Goal: Task Accomplishment & Management: Manage account settings

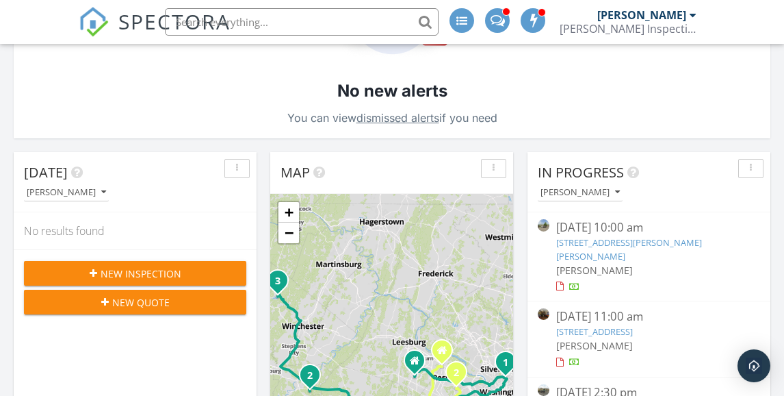
scroll to position [411, 0]
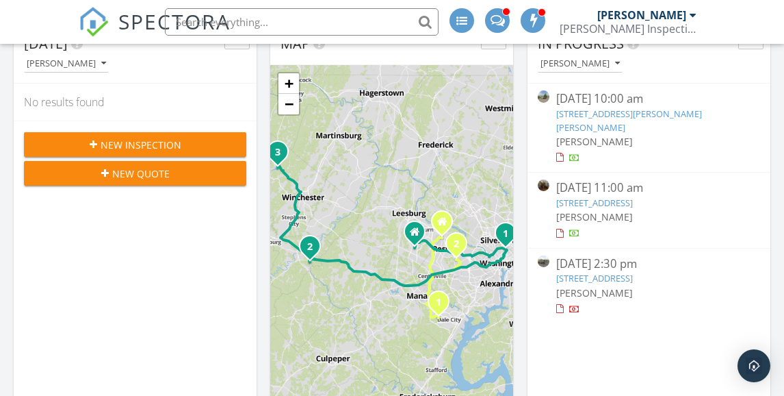
click at [603, 114] on link "21557 Blackwood Ct, Sterling, VA 20166" at bounding box center [629, 119] width 146 height 25
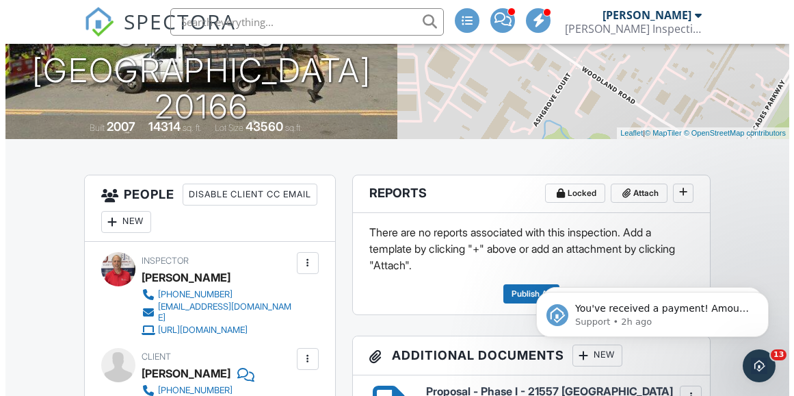
scroll to position [274, 0]
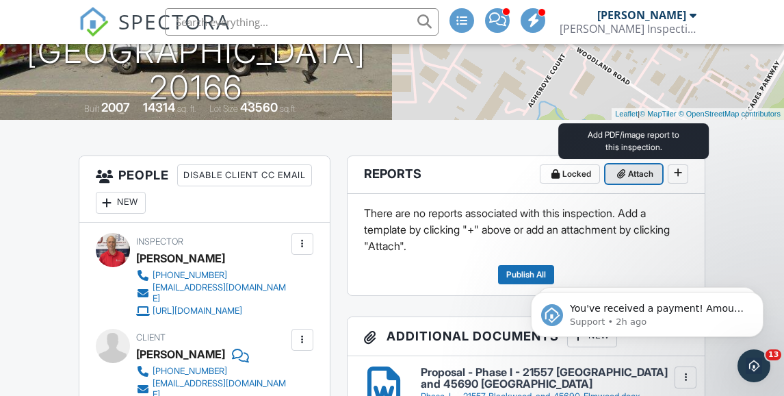
click at [637, 170] on span "Attach" at bounding box center [640, 174] width 25 height 14
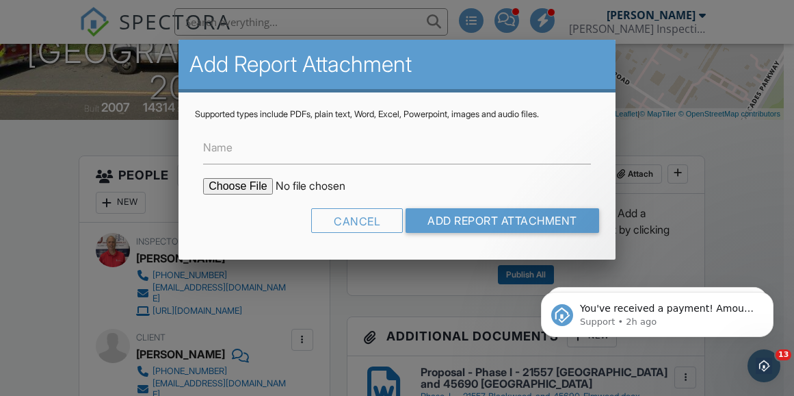
click at [238, 184] on input "file" at bounding box center [319, 186] width 233 height 16
type input "C:\fakepath\Phase 1 - 21557 Blackwood Ct - Merged.pdf"
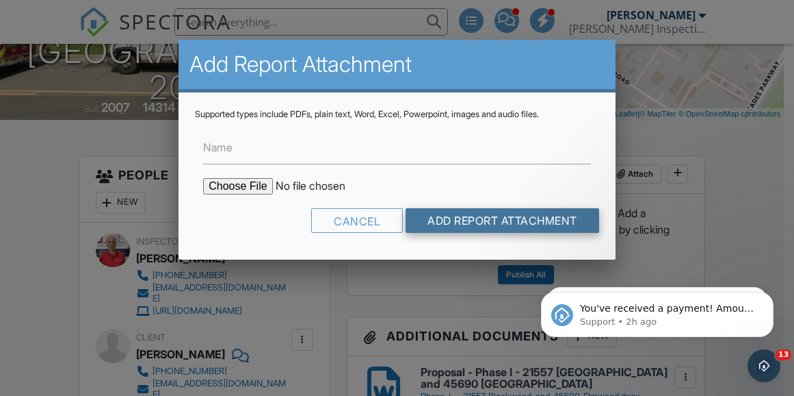
click at [483, 222] on input "Add Report Attachment" at bounding box center [503, 220] width 194 height 25
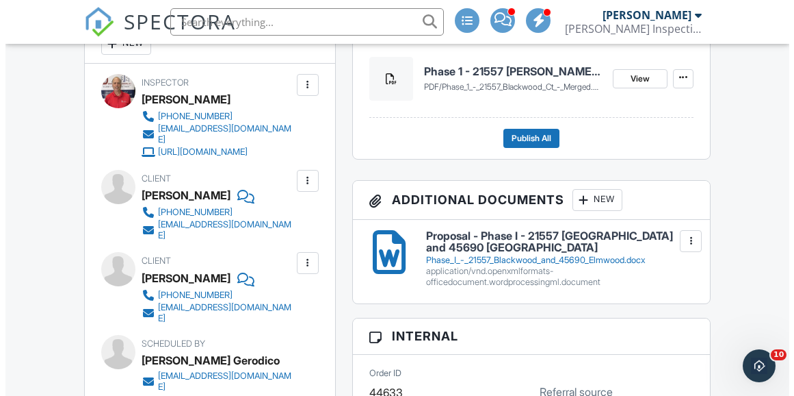
scroll to position [479, 0]
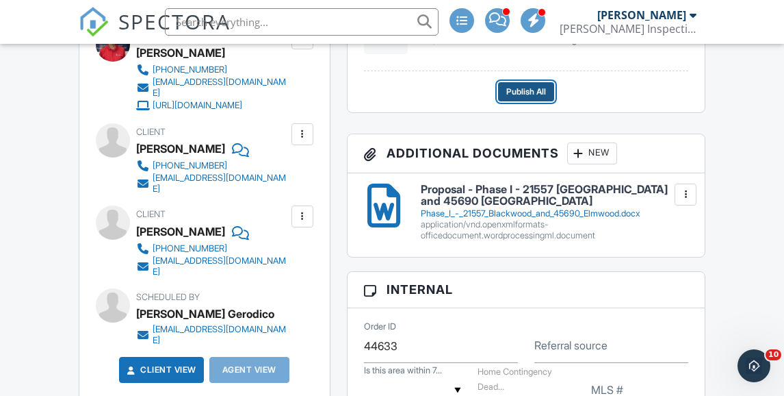
click at [524, 91] on span "Publish All" at bounding box center [526, 92] width 40 height 14
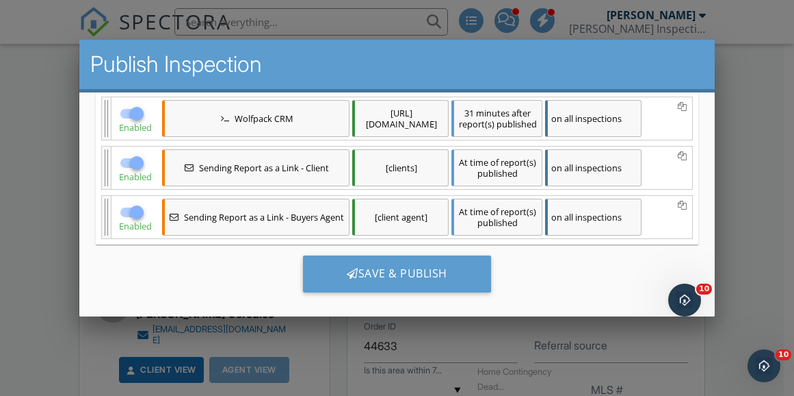
scroll to position [224, 0]
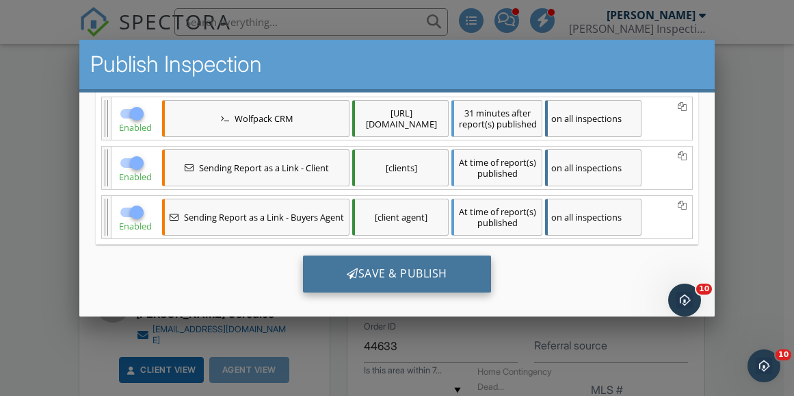
click at [366, 271] on div "Save & Publish" at bounding box center [397, 273] width 188 height 37
